Goal: Task Accomplishment & Management: Manage account settings

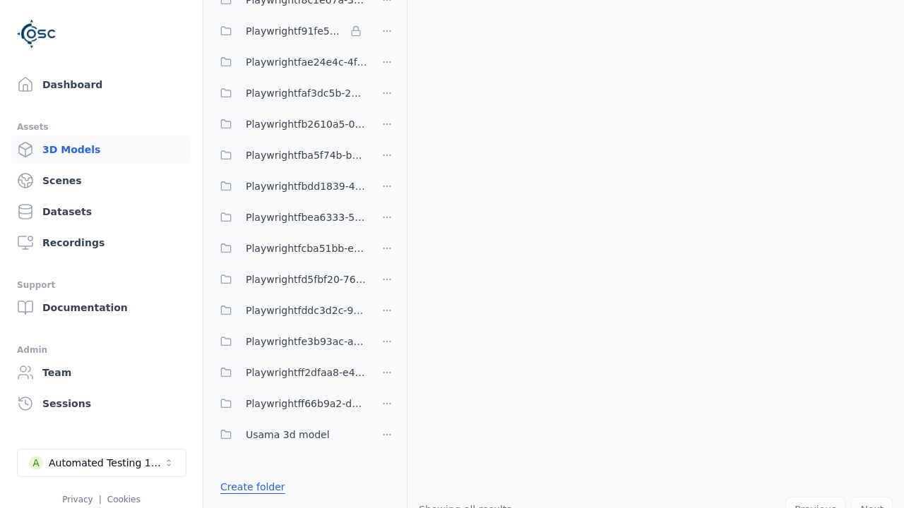
click at [249, 487] on link "Create folder" at bounding box center [252, 487] width 65 height 14
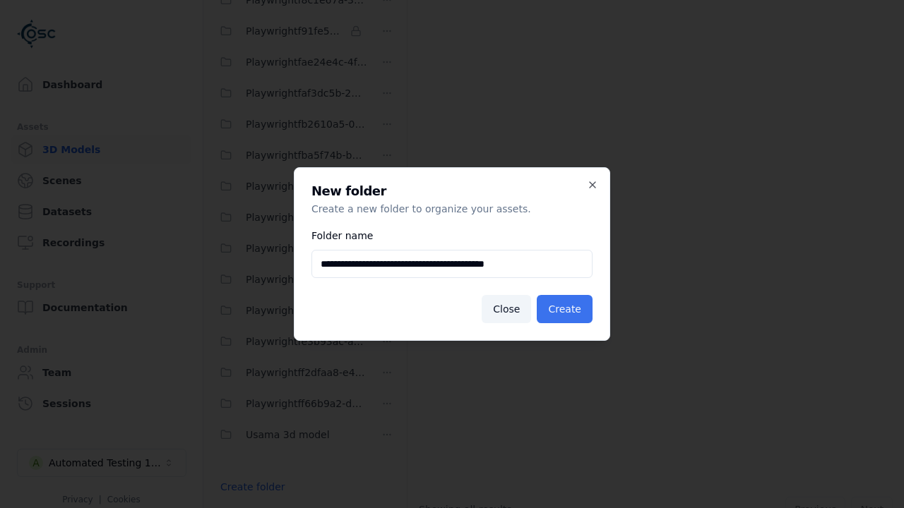
type input "**********"
click at [566, 309] on button "Create" at bounding box center [565, 309] width 56 height 28
